Goal: Information Seeking & Learning: Find specific fact

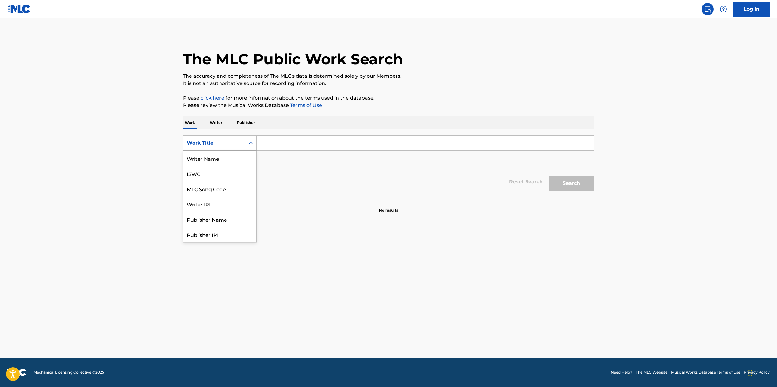
click at [230, 146] on div "Work Title" at bounding box center [214, 142] width 55 height 7
click at [200, 236] on div "Work Title" at bounding box center [219, 234] width 73 height 15
click at [225, 144] on div "Work Title" at bounding box center [214, 142] width 55 height 7
click at [217, 159] on div "Writer Name" at bounding box center [219, 158] width 73 height 15
drag, startPoint x: 235, startPoint y: 144, endPoint x: 231, endPoint y: 147, distance: 5.0
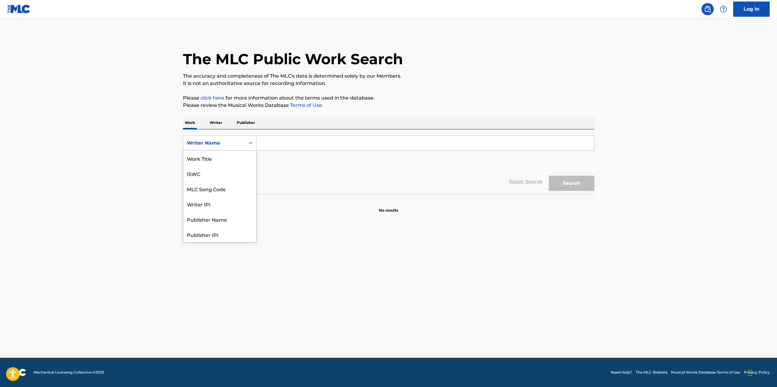
click at [234, 144] on div "Writer Name" at bounding box center [214, 142] width 55 height 7
drag, startPoint x: 219, startPoint y: 236, endPoint x: 243, endPoint y: 213, distance: 33.3
click at [219, 236] on div "Writer Name" at bounding box center [219, 234] width 73 height 15
click at [288, 141] on input "Search Form" at bounding box center [424, 143] width 337 height 15
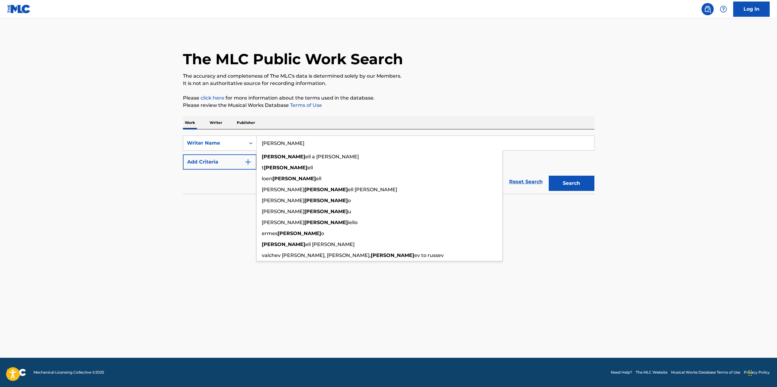
type input "[PERSON_NAME]"
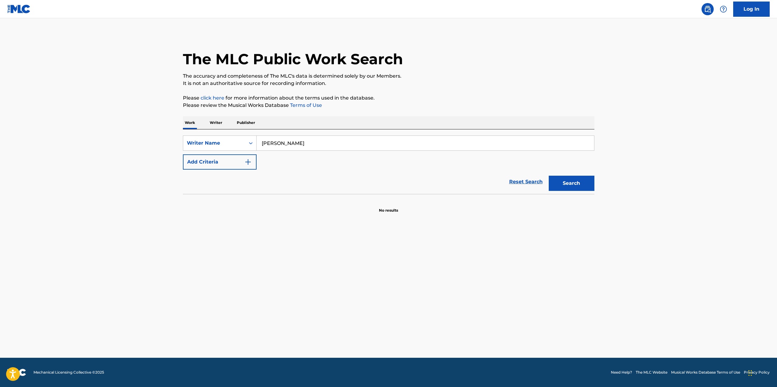
click at [583, 183] on button "Search" at bounding box center [572, 183] width 46 height 15
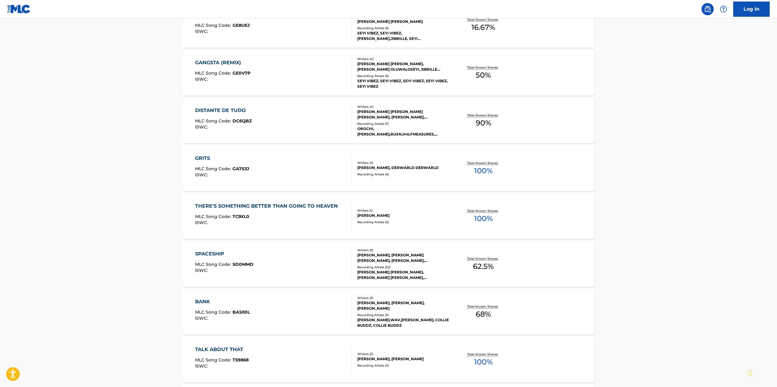
scroll to position [213, 0]
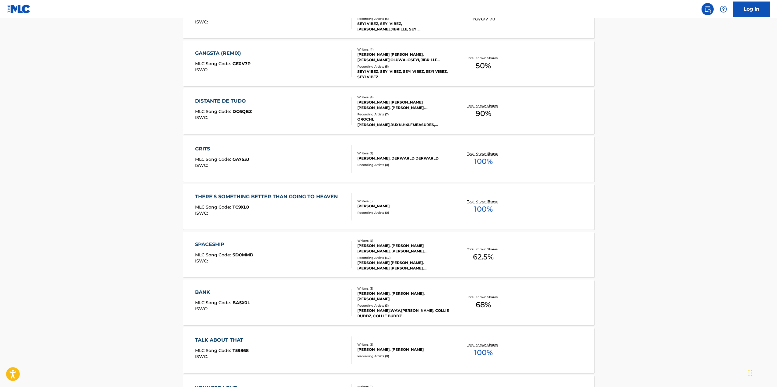
click at [204, 292] on div "BANK" at bounding box center [222, 291] width 55 height 7
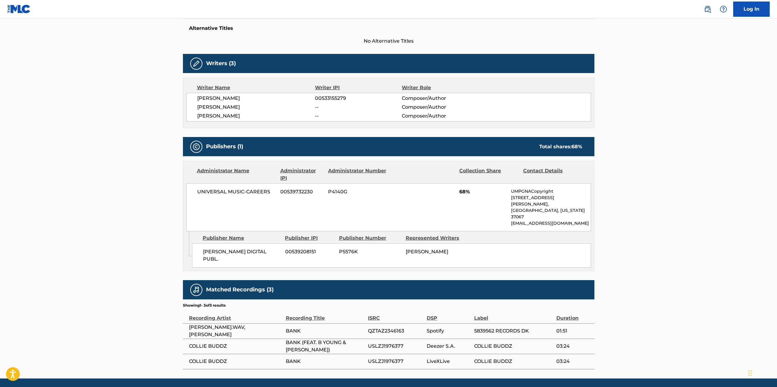
scroll to position [162, 0]
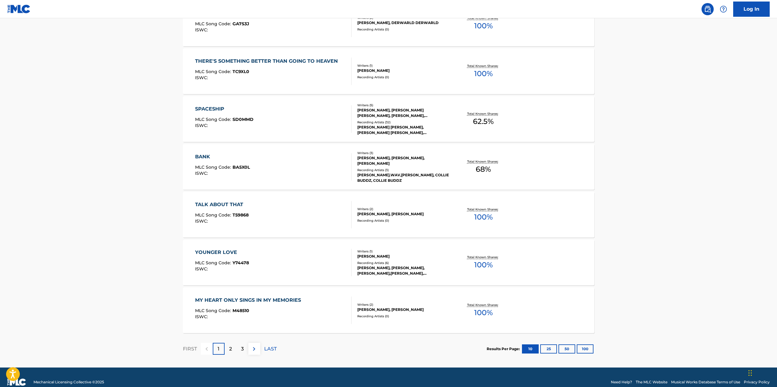
scroll to position [350, 0]
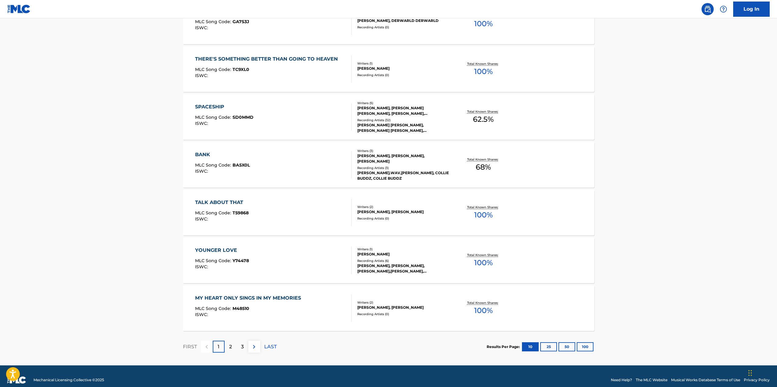
click at [220, 250] on div "YOUNGER LOVE" at bounding box center [222, 249] width 54 height 7
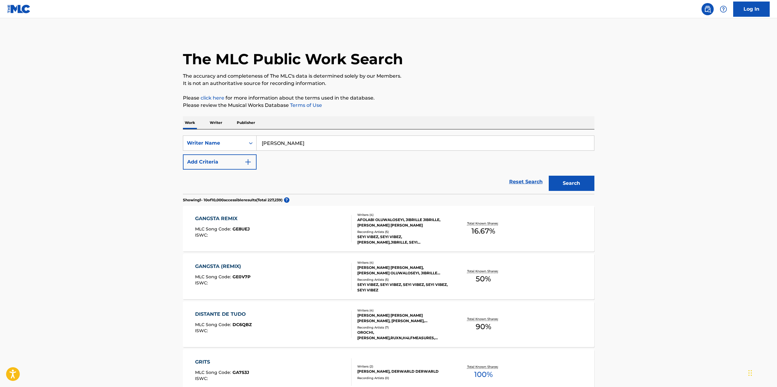
scroll to position [358, 0]
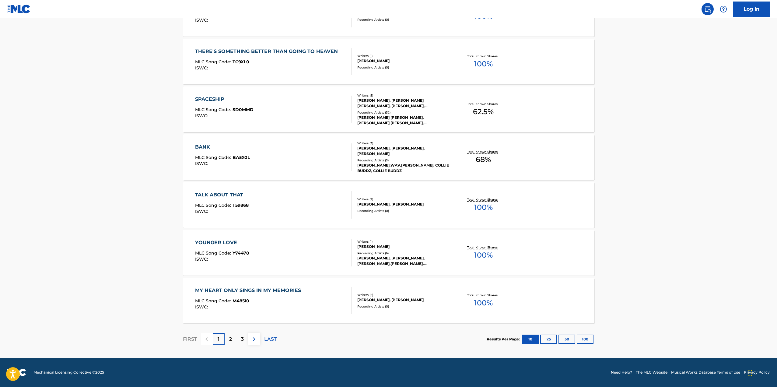
click at [229, 340] on p "2" at bounding box center [230, 338] width 3 height 7
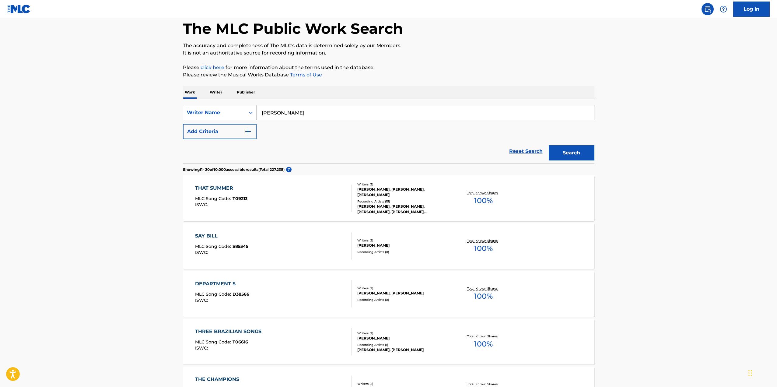
scroll to position [0, 0]
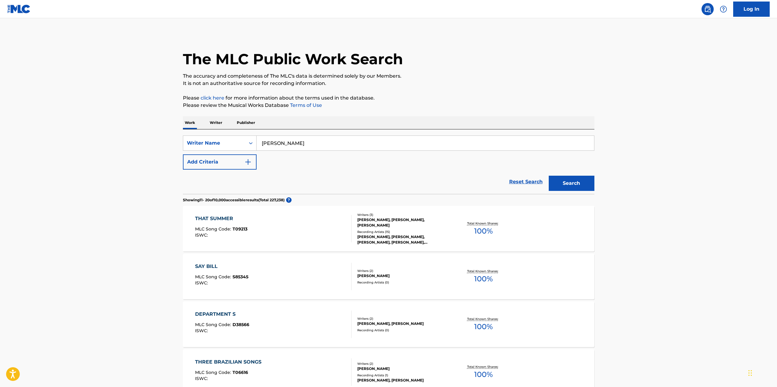
click at [278, 145] on input "[PERSON_NAME]" at bounding box center [424, 143] width 337 height 15
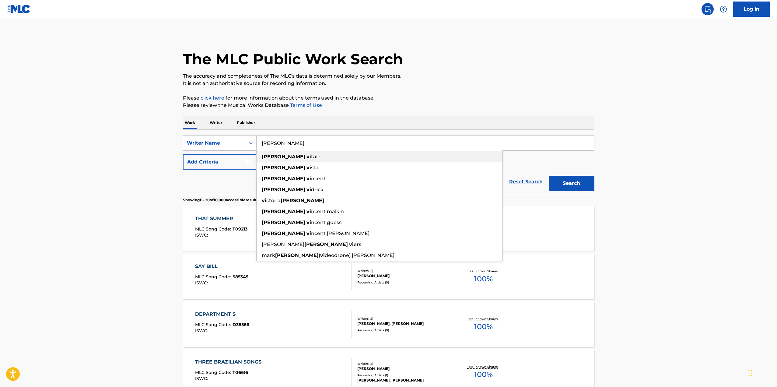
click at [311, 154] on span "tale" at bounding box center [315, 157] width 9 height 6
type input "[PERSON_NAME]"
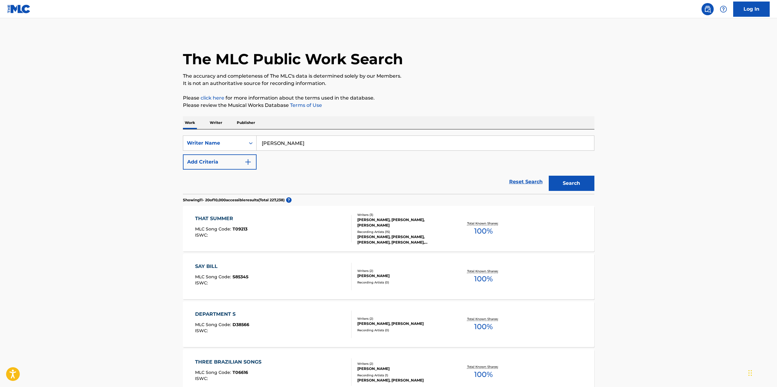
click at [558, 182] on button "Search" at bounding box center [572, 183] width 46 height 15
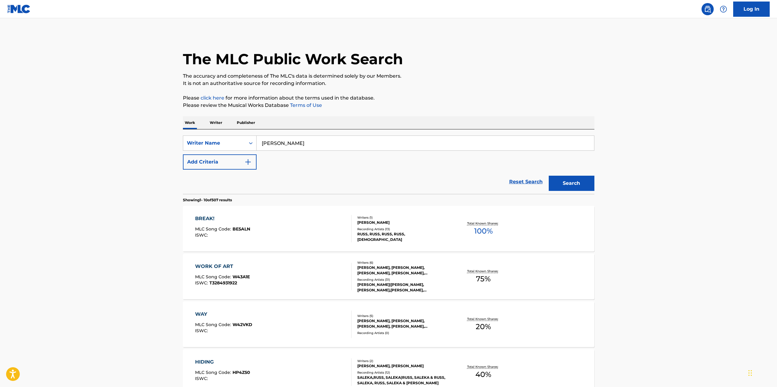
click at [209, 218] on div "BREAK!" at bounding box center [222, 218] width 55 height 7
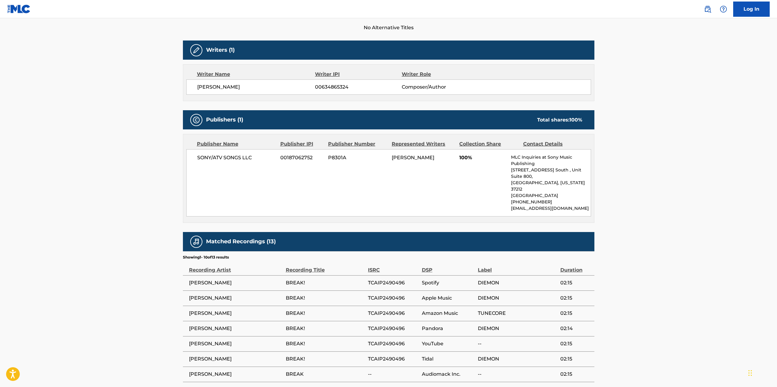
scroll to position [183, 0]
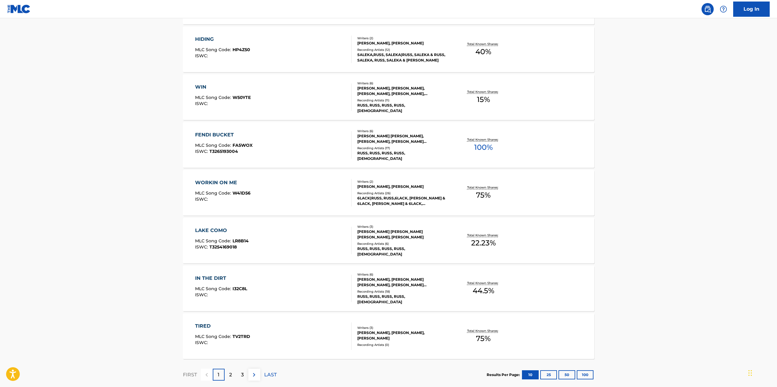
scroll to position [335, 0]
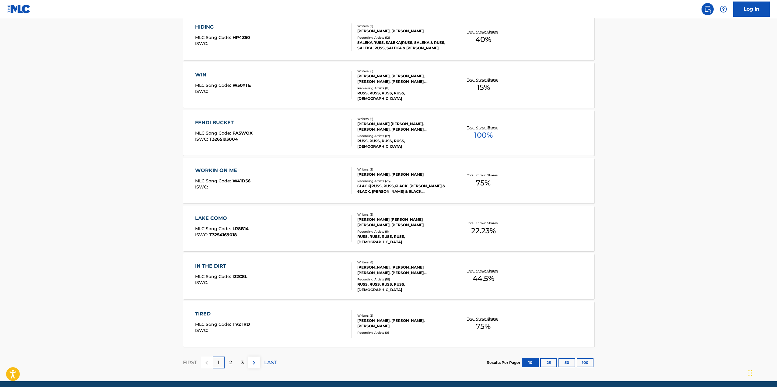
click at [228, 361] on div "2" at bounding box center [231, 362] width 12 height 12
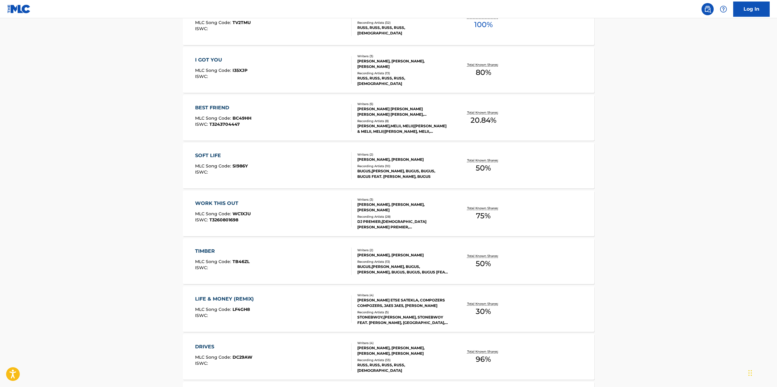
scroll to position [213, 0]
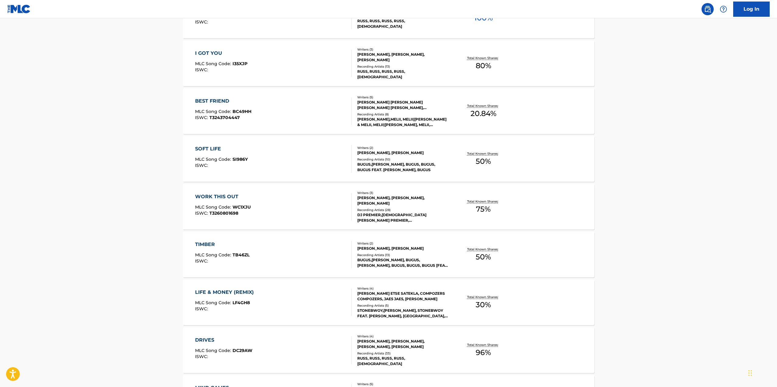
click at [221, 195] on div "WORK THIS OUT" at bounding box center [223, 196] width 56 height 7
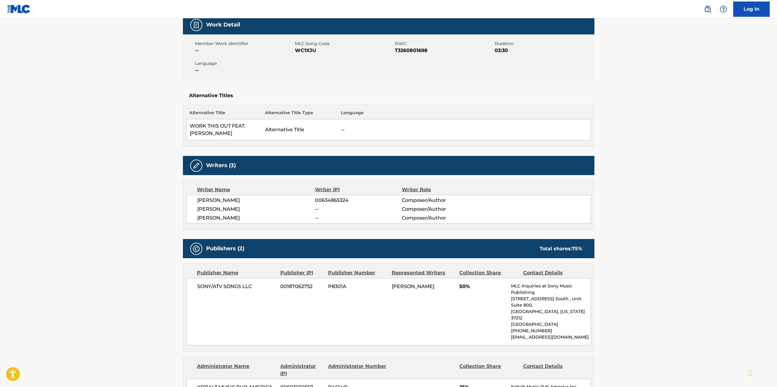
scroll to position [213, 0]
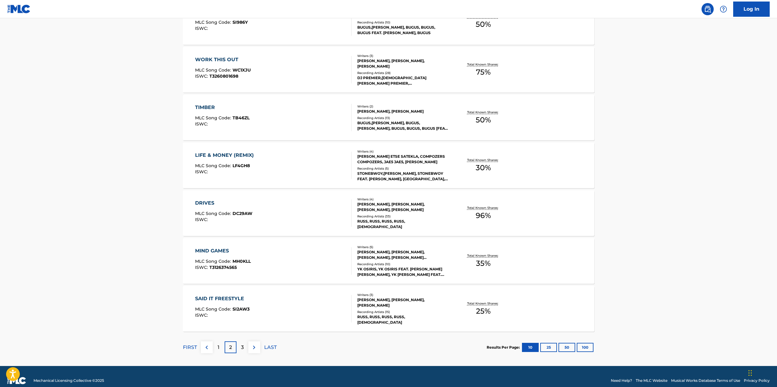
scroll to position [358, 0]
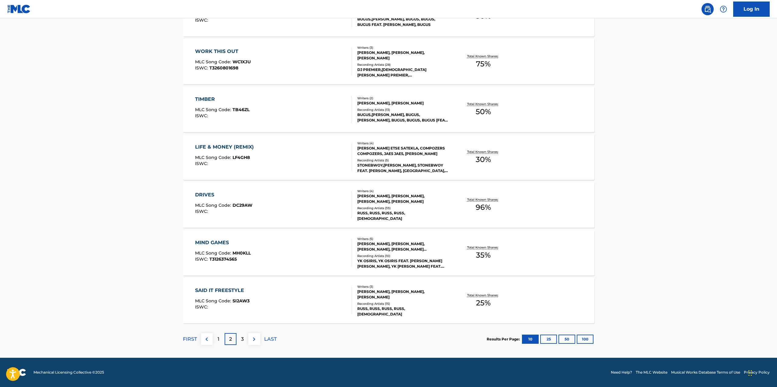
click at [242, 343] on div "3" at bounding box center [242, 339] width 12 height 12
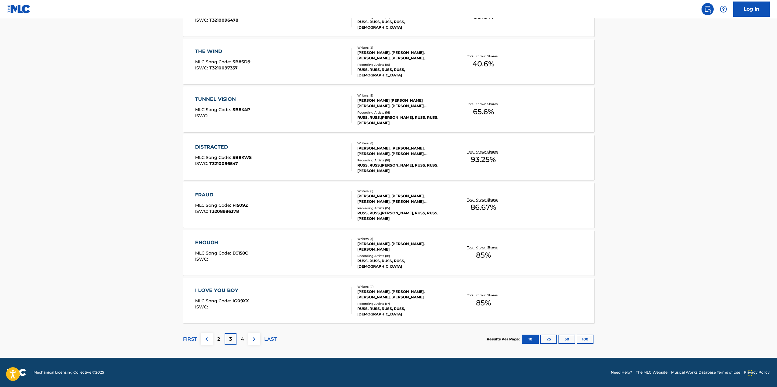
click at [244, 343] on div "4" at bounding box center [242, 339] width 12 height 12
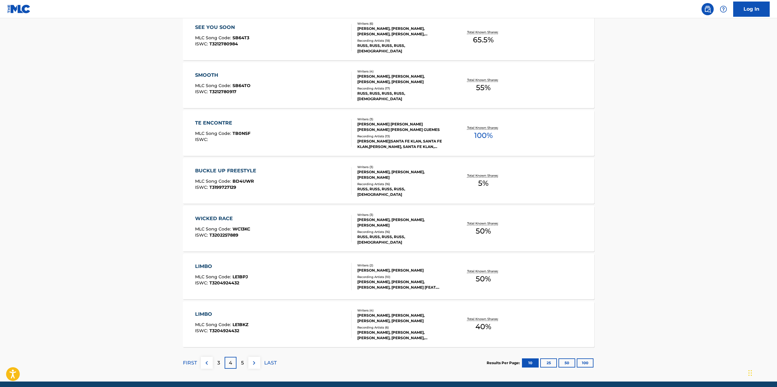
scroll to position [335, 0]
click at [243, 363] on p "5" at bounding box center [242, 362] width 3 height 7
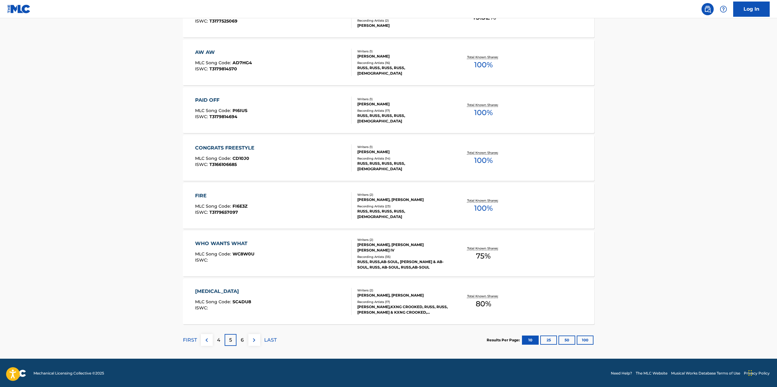
scroll to position [358, 0]
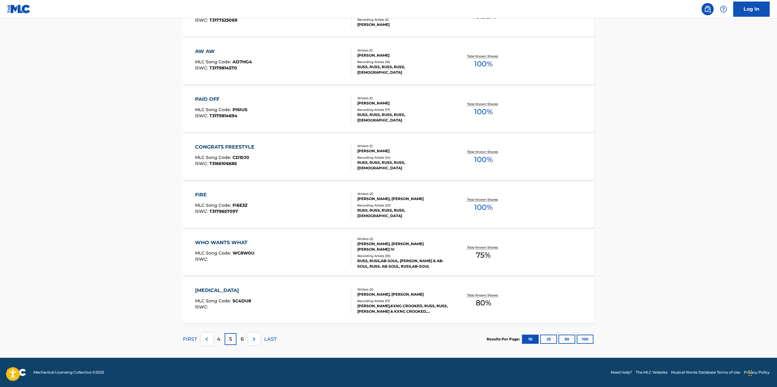
click at [241, 338] on p "6" at bounding box center [242, 338] width 3 height 7
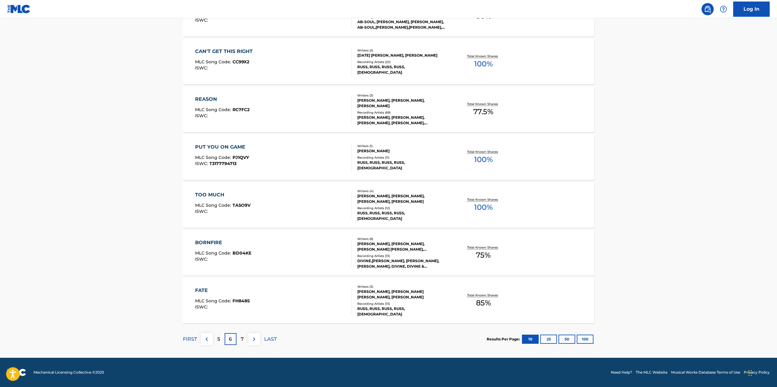
click at [241, 338] on p "7" at bounding box center [242, 338] width 3 height 7
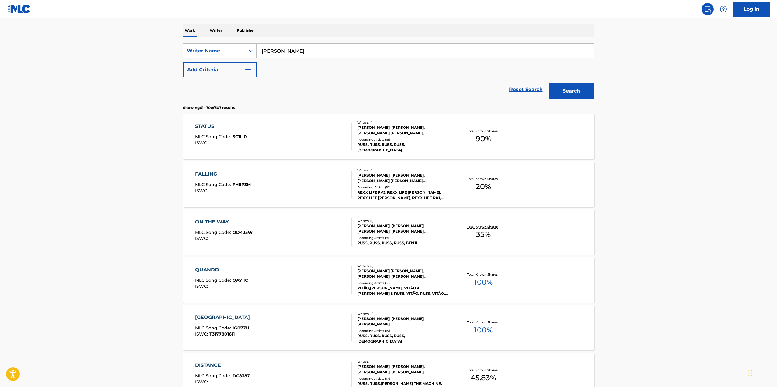
scroll to position [122, 0]
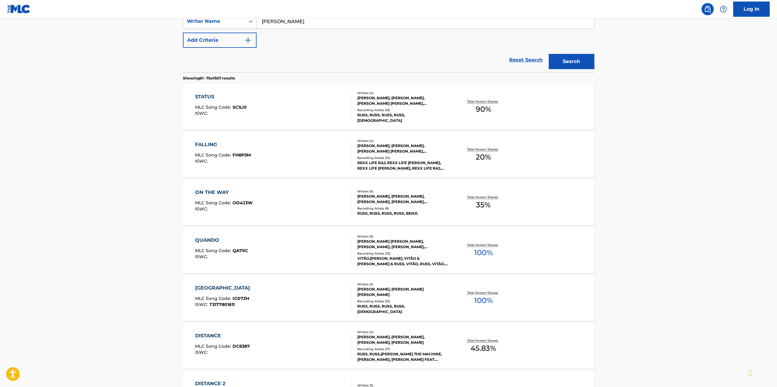
click at [210, 239] on div "QUANDO" at bounding box center [221, 239] width 53 height 7
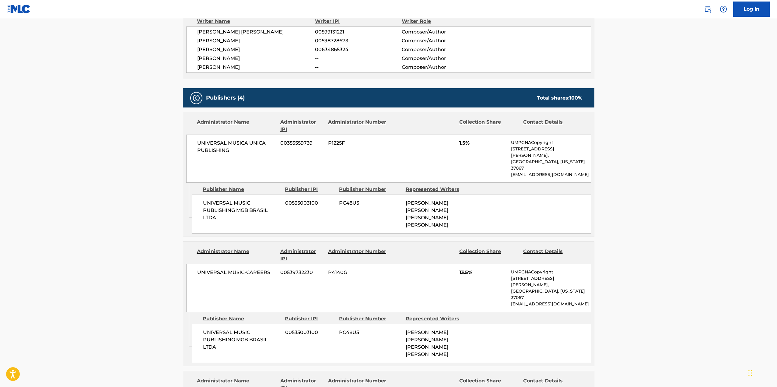
scroll to position [152, 0]
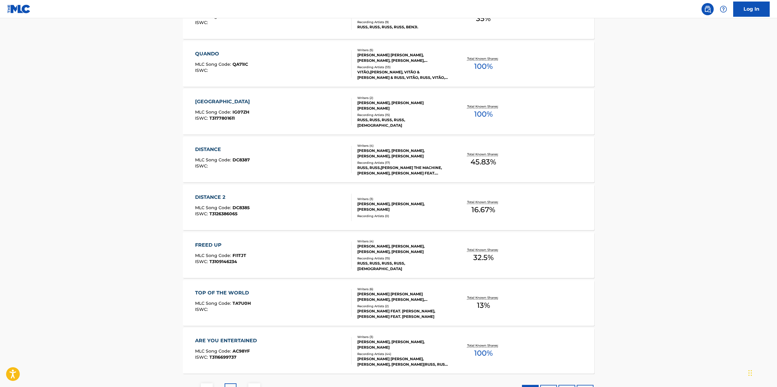
scroll to position [358, 0]
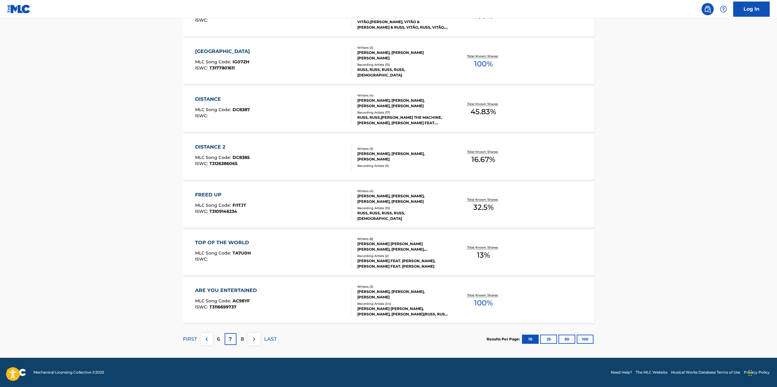
click at [244, 342] on div "8" at bounding box center [242, 339] width 12 height 12
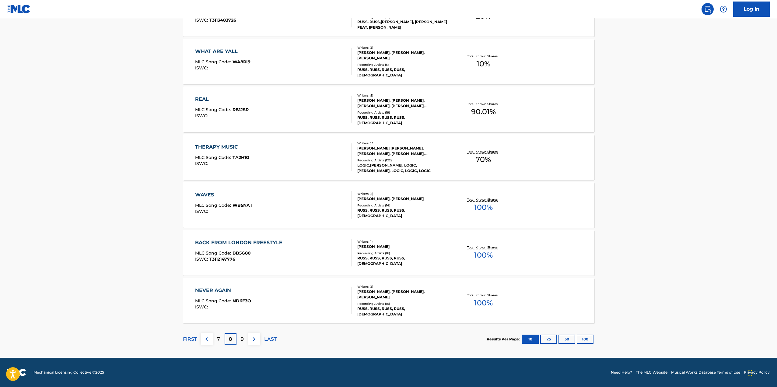
click at [241, 339] on p "9" at bounding box center [242, 338] width 3 height 7
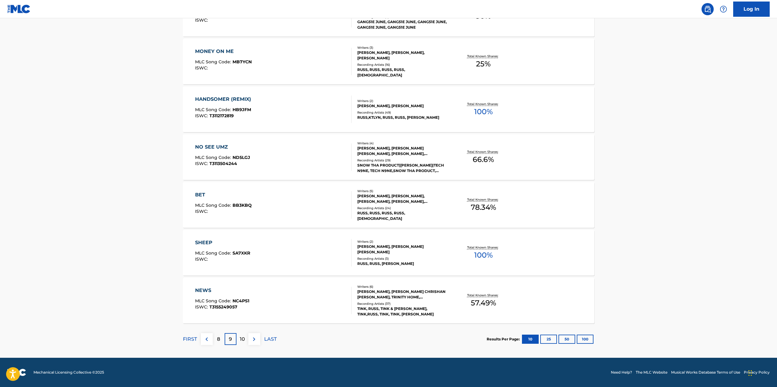
click at [246, 342] on div "10" at bounding box center [242, 339] width 12 height 12
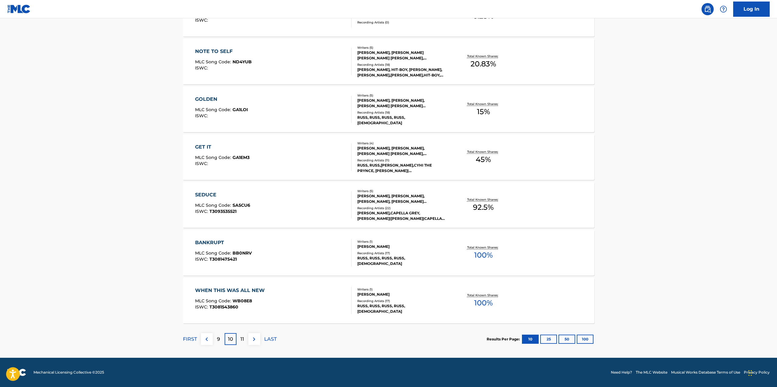
click at [242, 338] on p "11" at bounding box center [242, 338] width 4 height 7
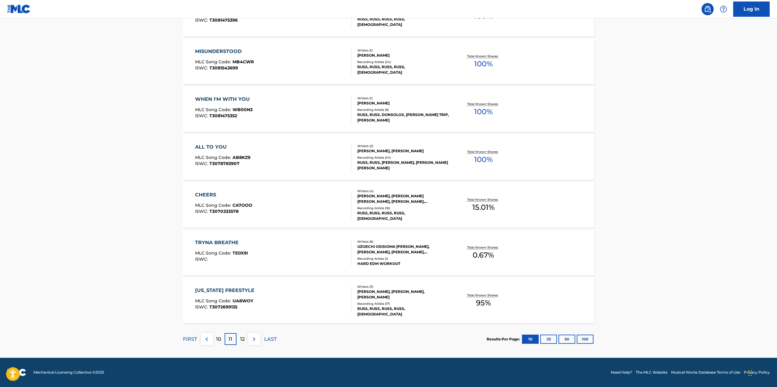
click at [246, 339] on div "12" at bounding box center [242, 339] width 12 height 12
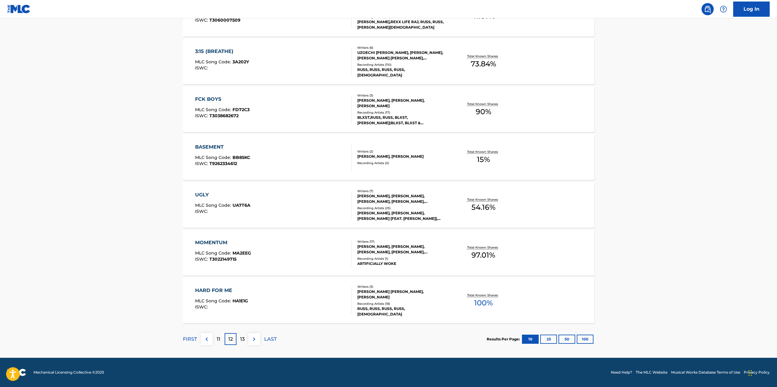
click at [244, 341] on p "13" at bounding box center [242, 338] width 5 height 7
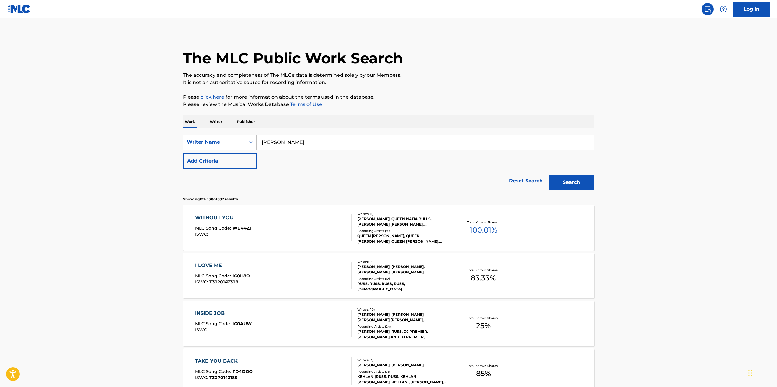
scroll to position [0, 0]
